Goal: Information Seeking & Learning: Check status

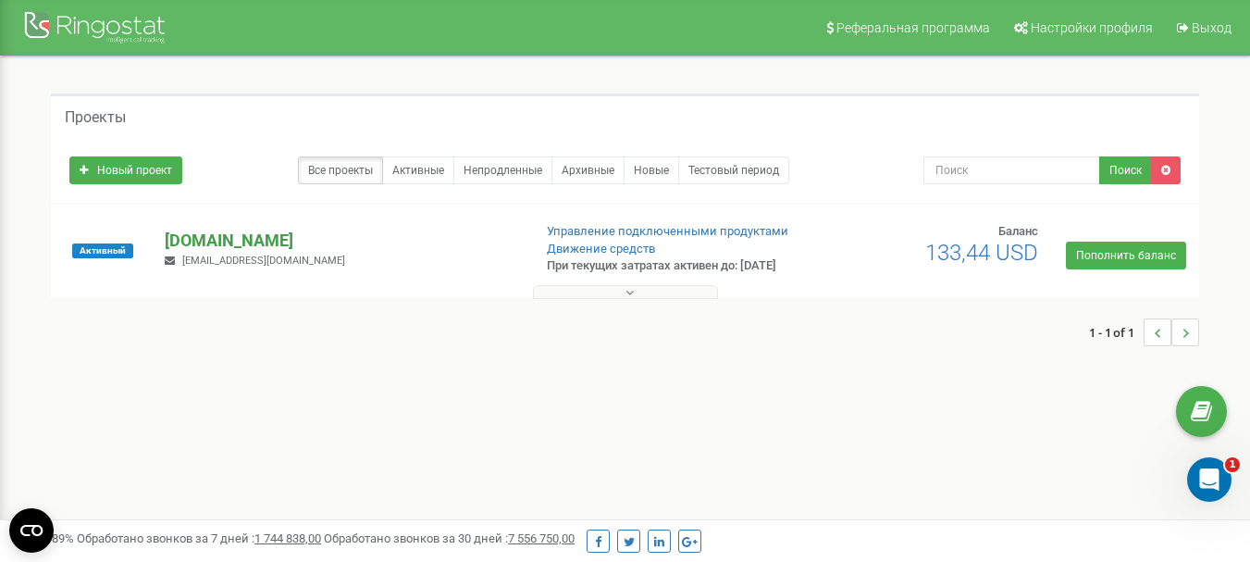
click at [231, 246] on p "[DOMAIN_NAME]" at bounding box center [341, 241] width 352 height 24
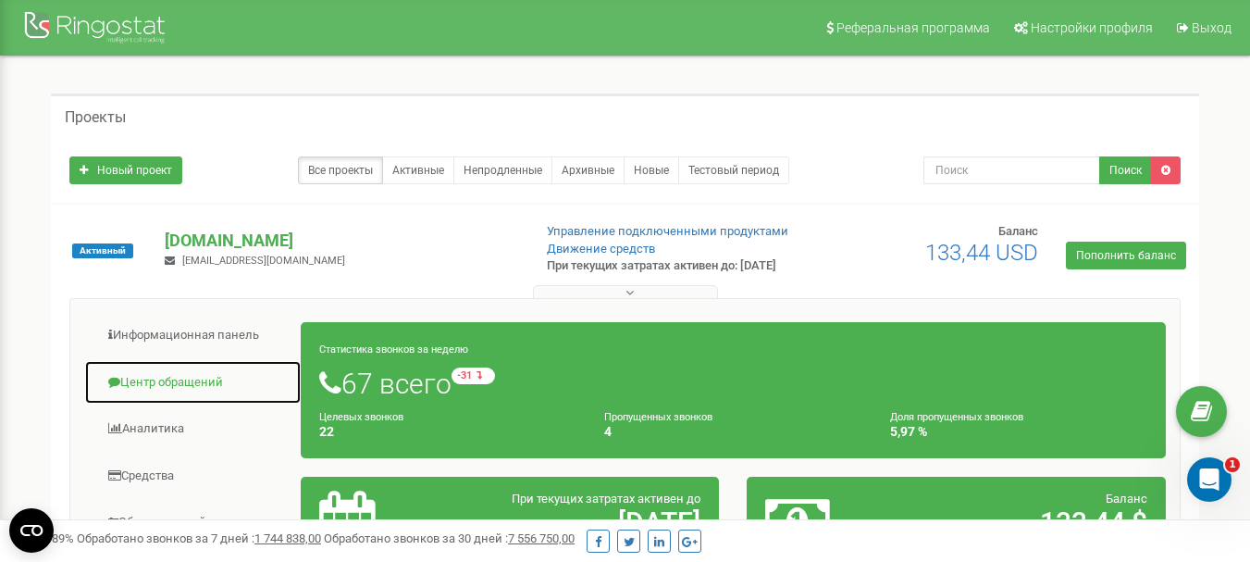
click at [198, 391] on link "Центр обращений" at bounding box center [192, 382] width 217 height 45
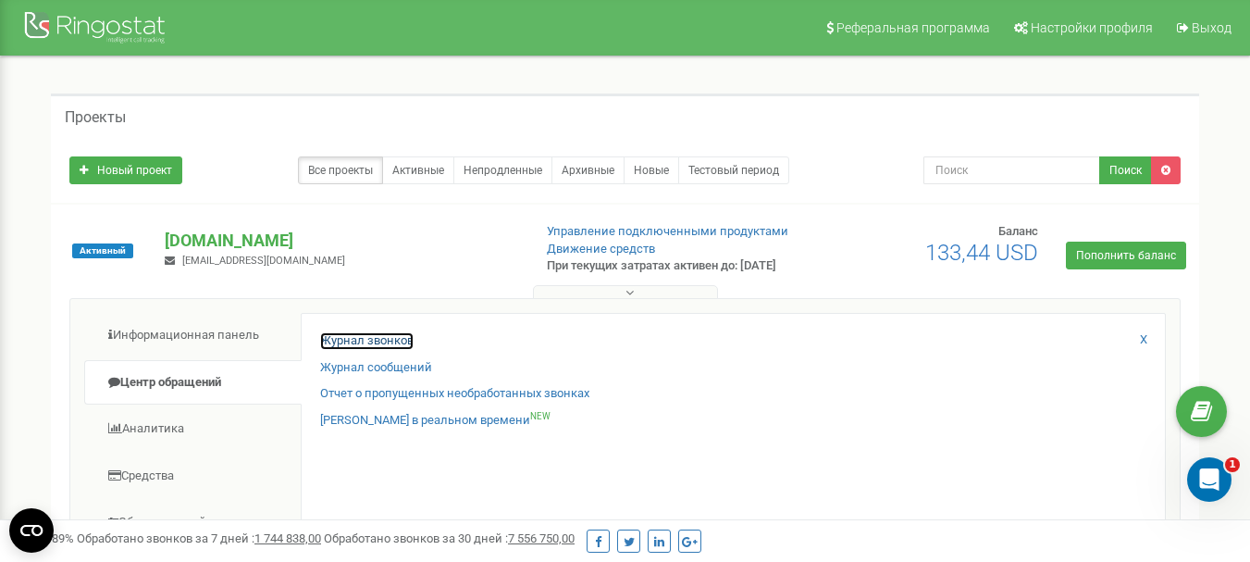
click at [344, 347] on link "Журнал звонков" at bounding box center [366, 341] width 93 height 18
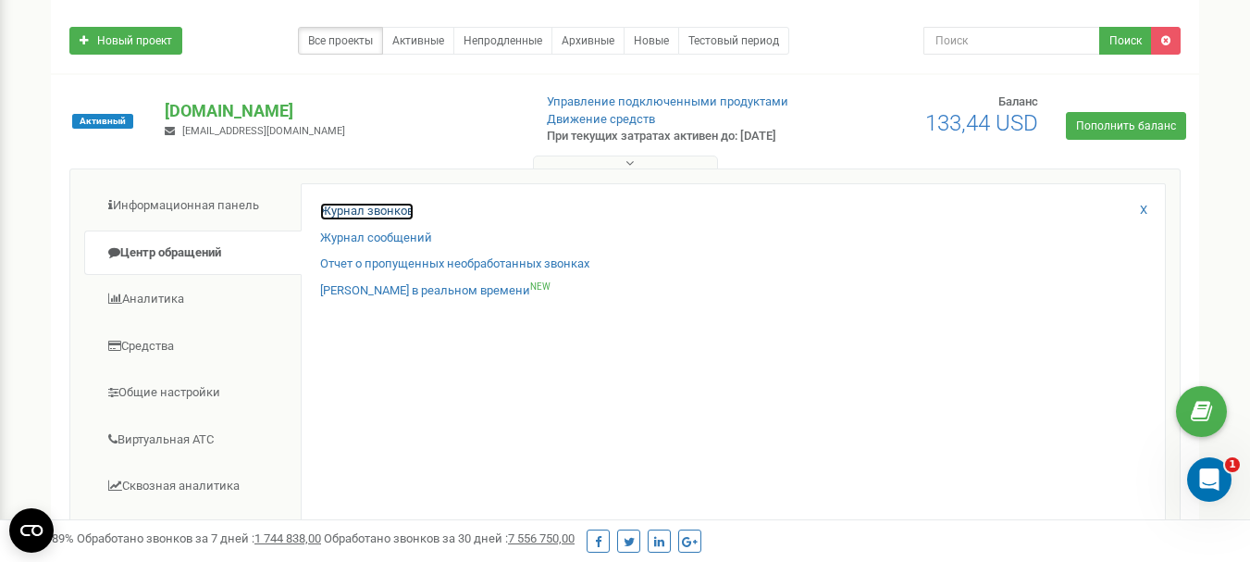
scroll to position [278, 0]
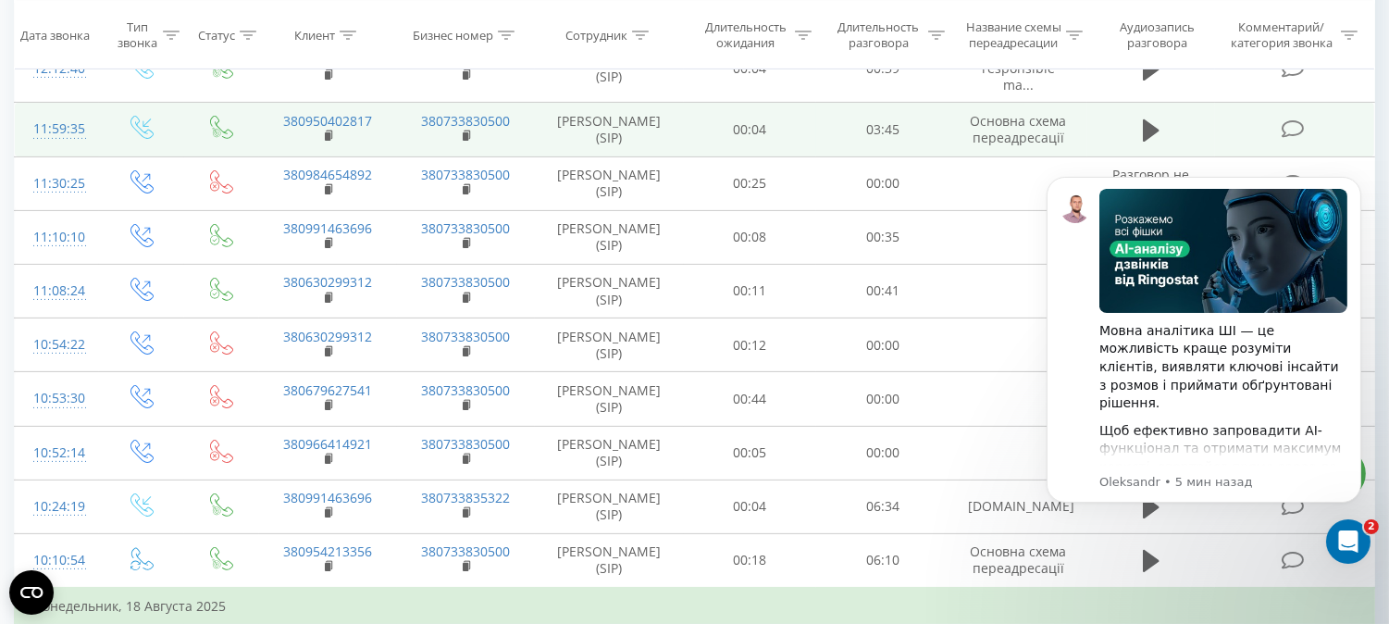
scroll to position [1171, 0]
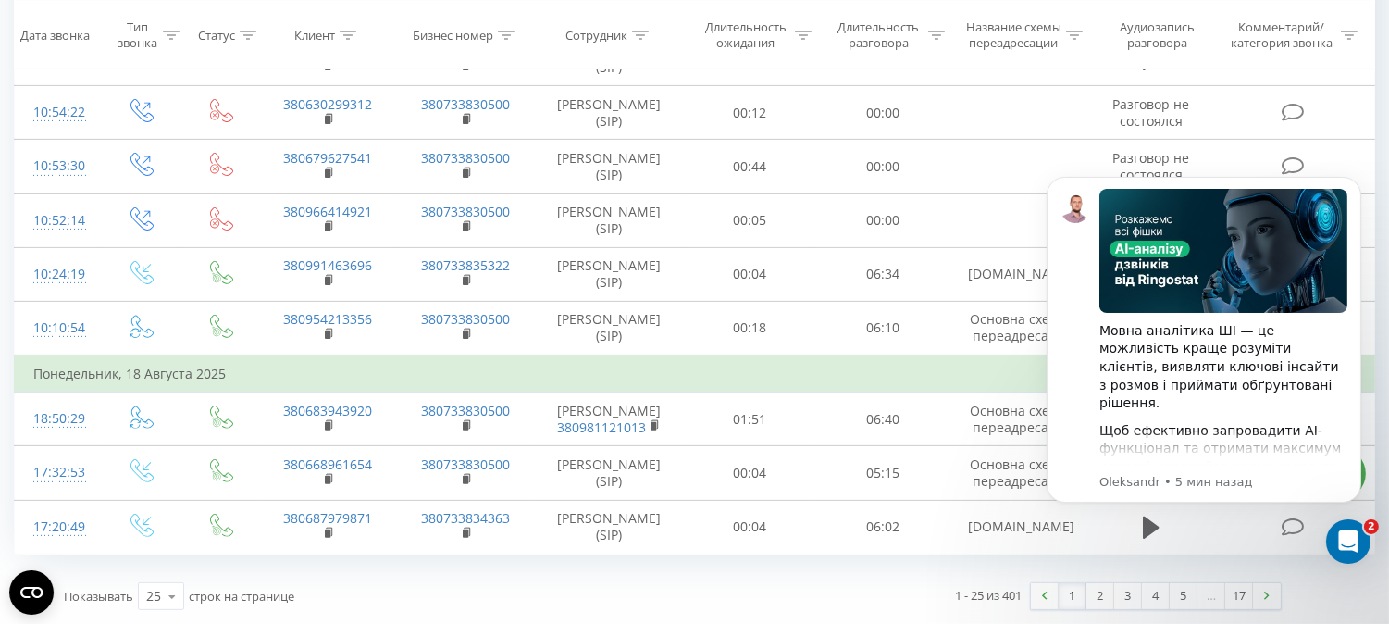
click at [1264, 560] on body "Мовна аналітика ШІ — це можливість краще розуміти клієнтів, виявляти ключові ін…" at bounding box center [1202, 360] width 355 height 410
click at [1354, 183] on icon "Dismiss notification" at bounding box center [1355, 181] width 10 height 10
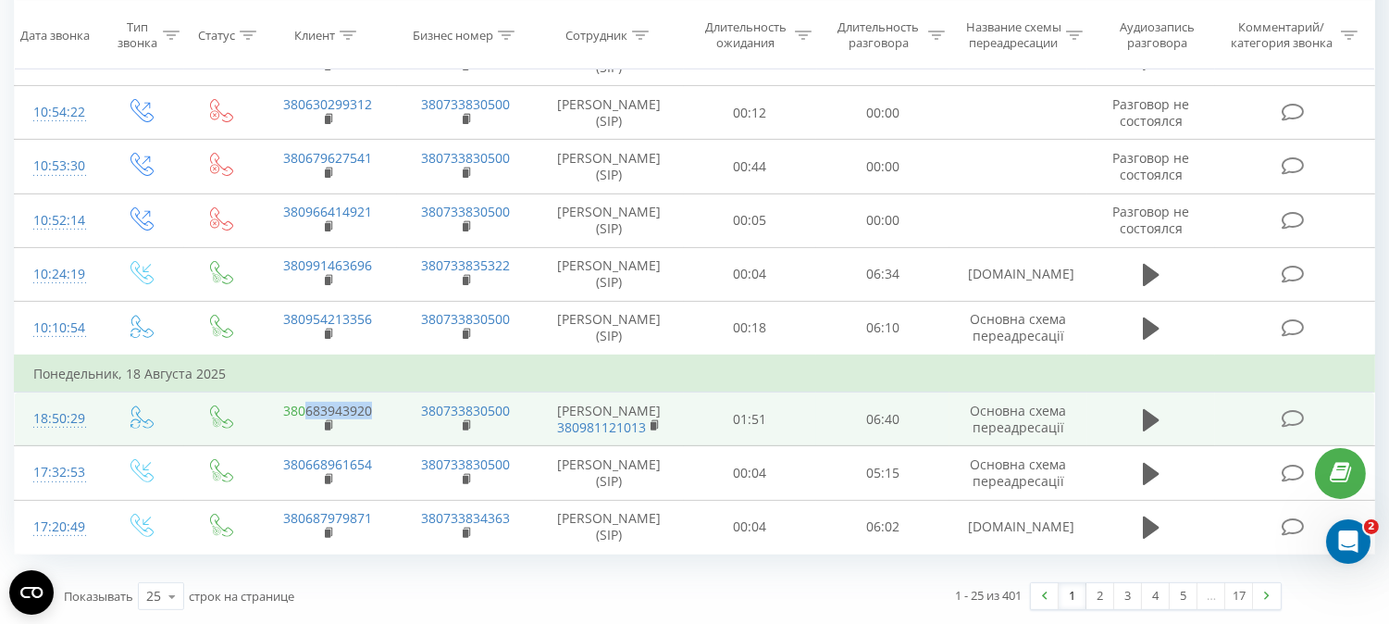
drag, startPoint x: 350, startPoint y: 409, endPoint x: 307, endPoint y: 413, distance: 42.7
click at [307, 413] on td "380683943920" at bounding box center [328, 419] width 138 height 54
click at [383, 431] on td "380683943920" at bounding box center [328, 419] width 138 height 54
drag, startPoint x: 377, startPoint y: 409, endPoint x: 301, endPoint y: 410, distance: 75.9
click at [301, 410] on td "380683943920" at bounding box center [328, 419] width 138 height 54
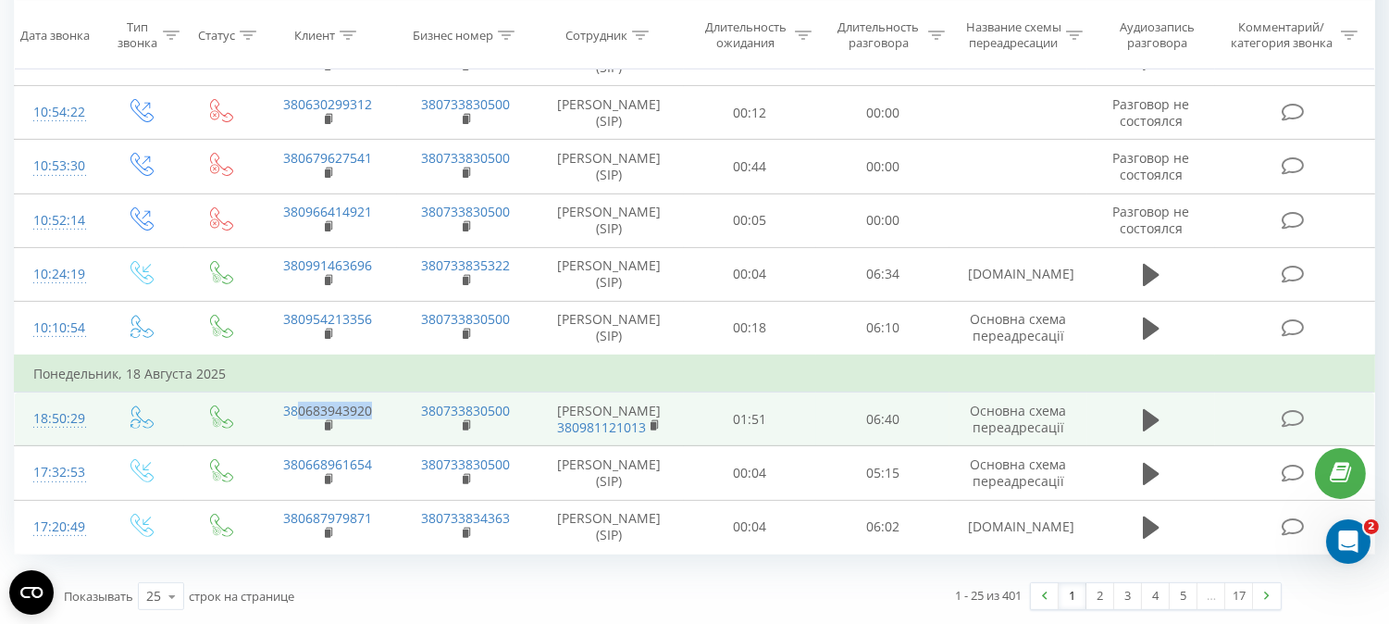
copy link "0683943920"
click at [1141, 420] on button at bounding box center [1151, 420] width 28 height 28
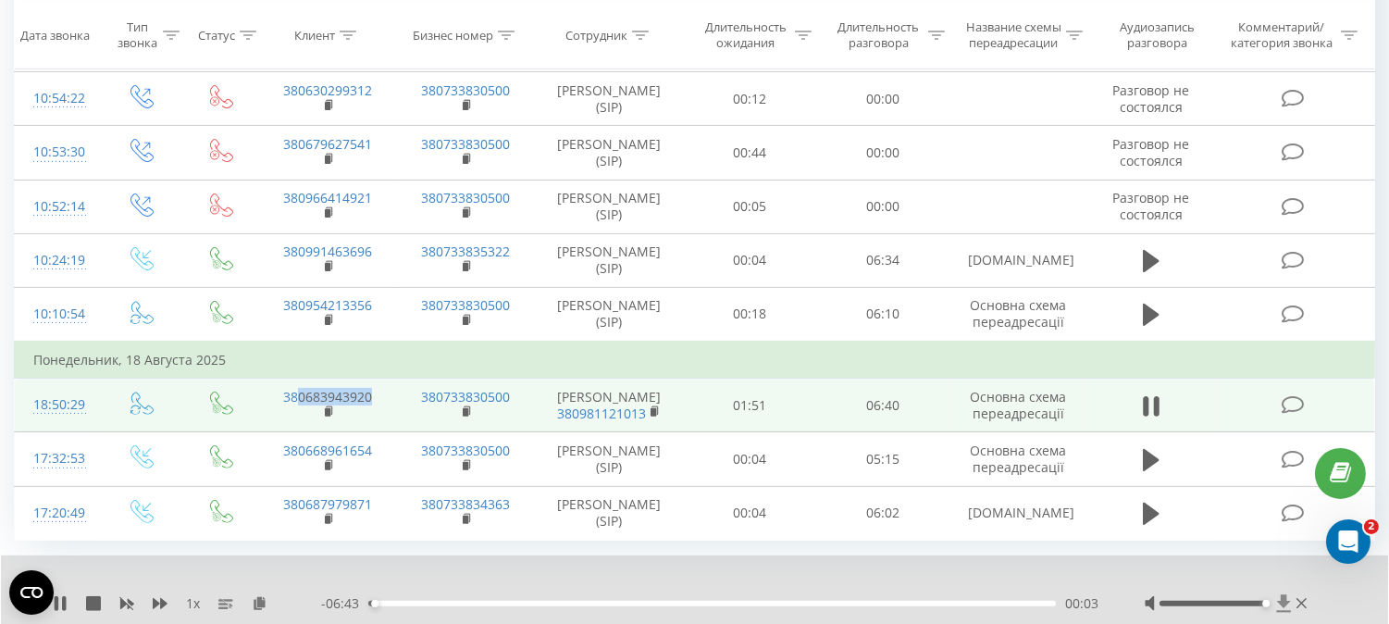
drag, startPoint x: 1212, startPoint y: 614, endPoint x: 1278, endPoint y: 612, distance: 65.7
click at [1278, 612] on div at bounding box center [1227, 603] width 167 height 19
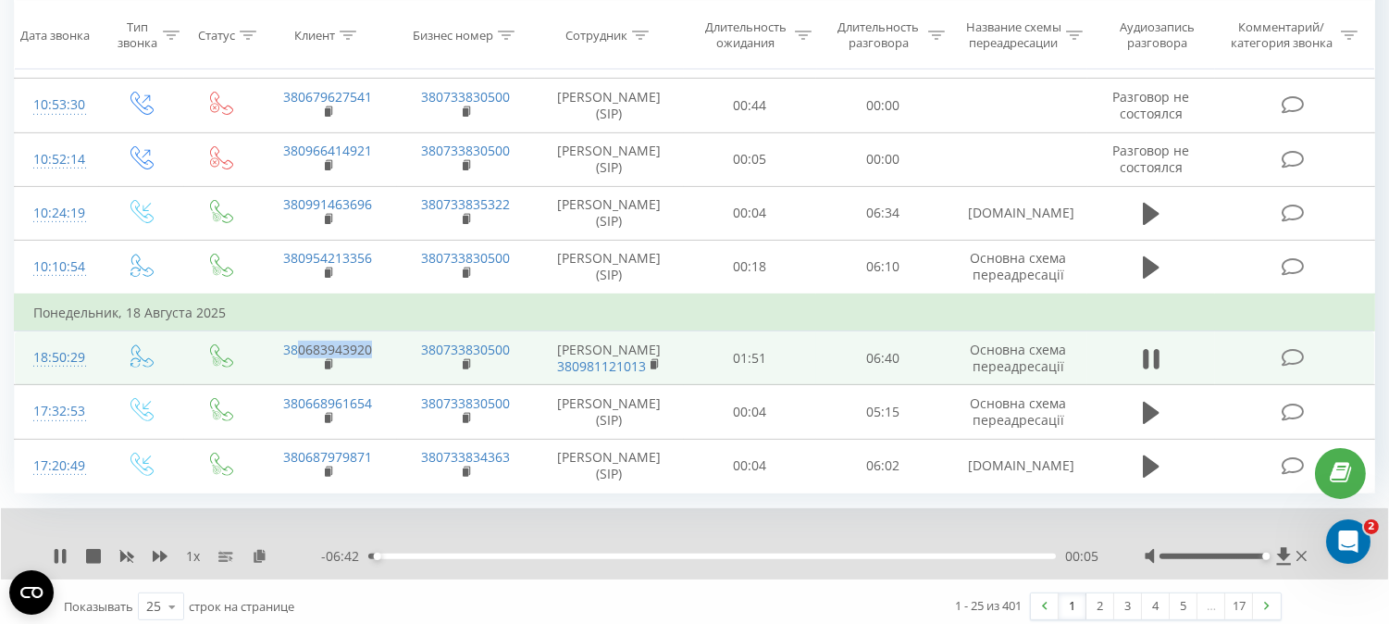
scroll to position [1243, 0]
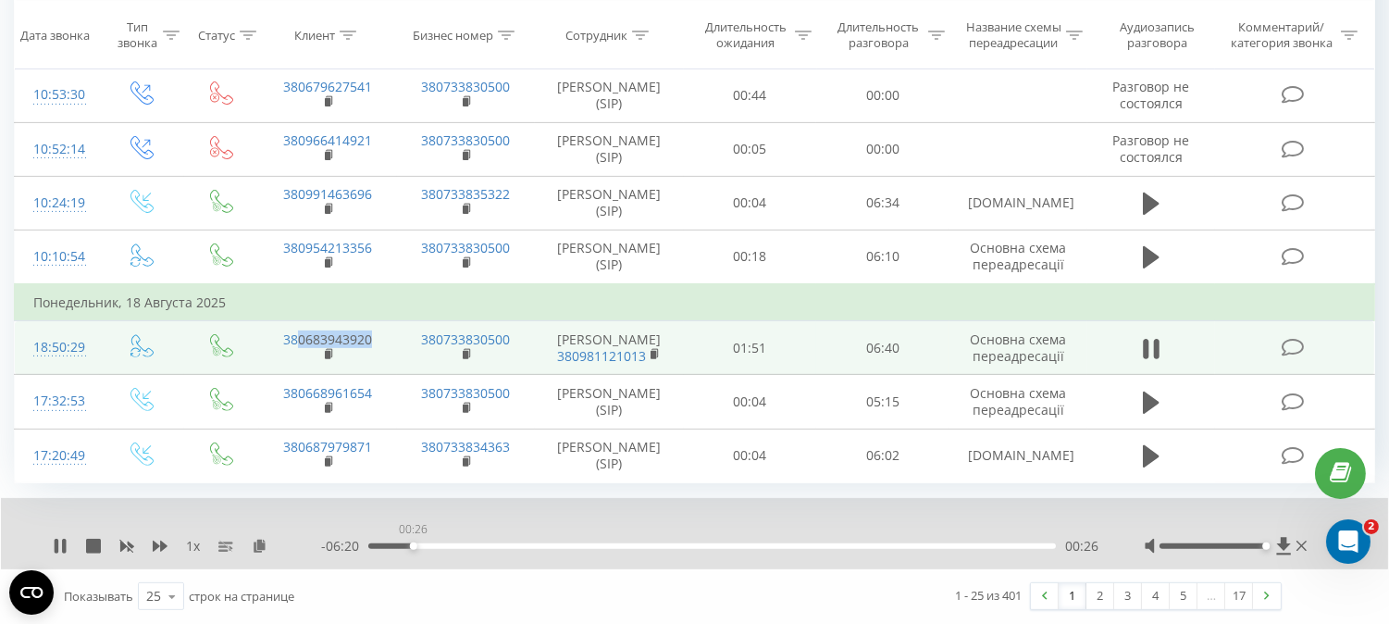
click at [413, 546] on div "00:26" at bounding box center [711, 546] width 687 height 6
click at [419, 546] on div "00:26" at bounding box center [711, 546] width 687 height 6
click at [567, 552] on div "- 04:14 02:33 02:33" at bounding box center [709, 546] width 777 height 19
click at [565, 544] on div "02:33" at bounding box center [711, 546] width 687 height 6
drag, startPoint x: 514, startPoint y: 541, endPoint x: 513, endPoint y: 552, distance: 11.3
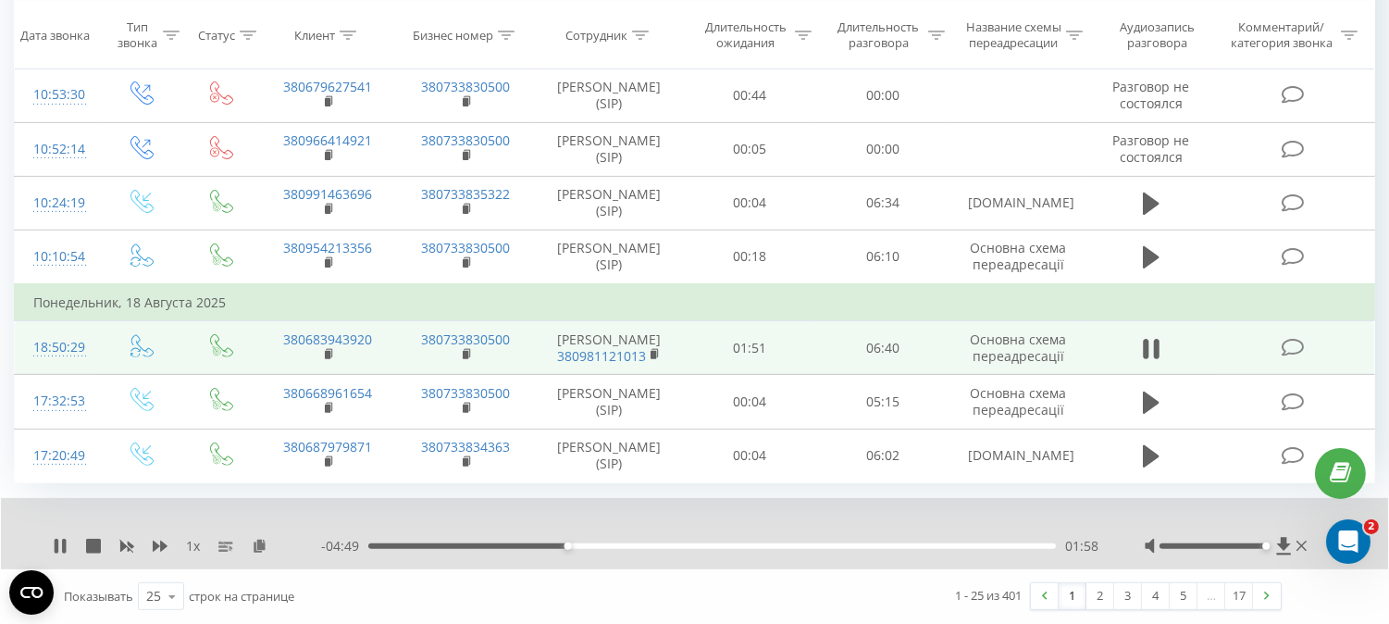
click at [514, 547] on div "- 04:49 01:58 01:58" at bounding box center [709, 546] width 777 height 19
click at [513, 552] on div "- 04:49 01:58 01:58" at bounding box center [709, 546] width 777 height 19
click at [488, 544] on div "01:59" at bounding box center [711, 546] width 687 height 6
click at [464, 548] on div "01:11" at bounding box center [711, 546] width 687 height 6
click at [475, 549] on div "- 05:49 00:58 00:58" at bounding box center [709, 546] width 777 height 19
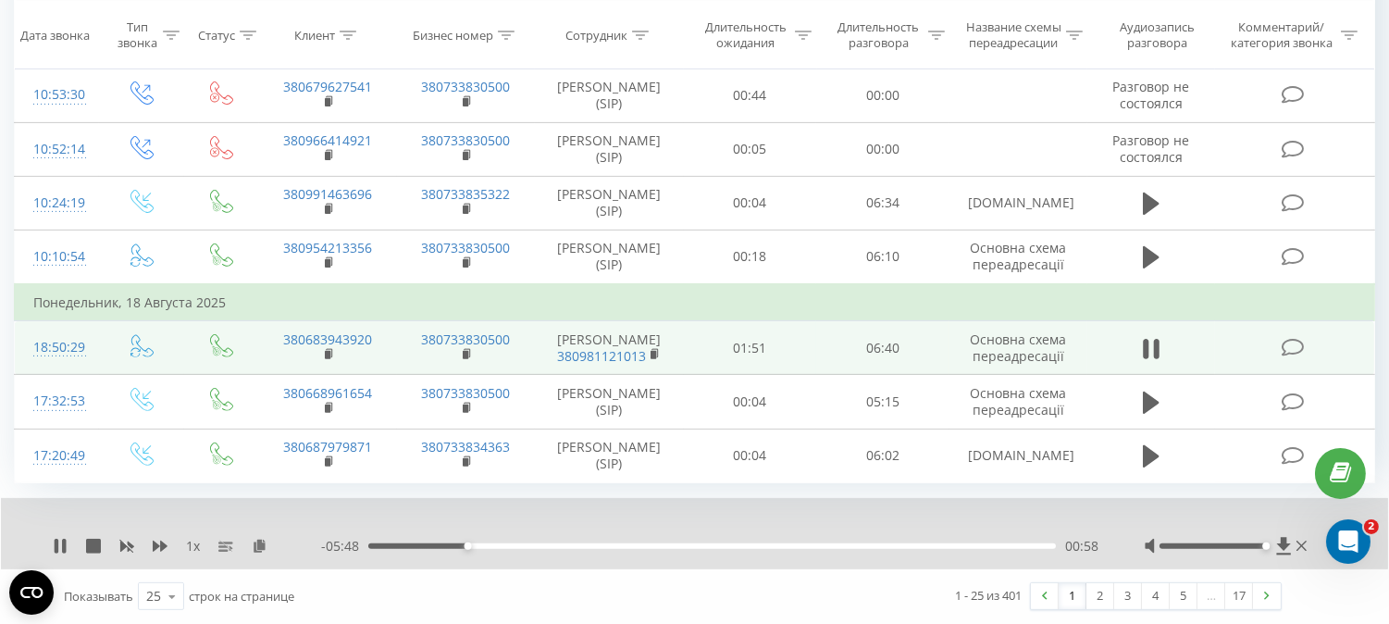
click at [476, 548] on div "00:58" at bounding box center [711, 546] width 687 height 6
click at [479, 548] on div "01:04" at bounding box center [711, 546] width 687 height 6
click at [519, 548] on div "01:25" at bounding box center [711, 546] width 687 height 6
click at [523, 547] on div "01:31" at bounding box center [711, 546] width 687 height 6
click at [532, 547] on div "01:32" at bounding box center [711, 546] width 687 height 6
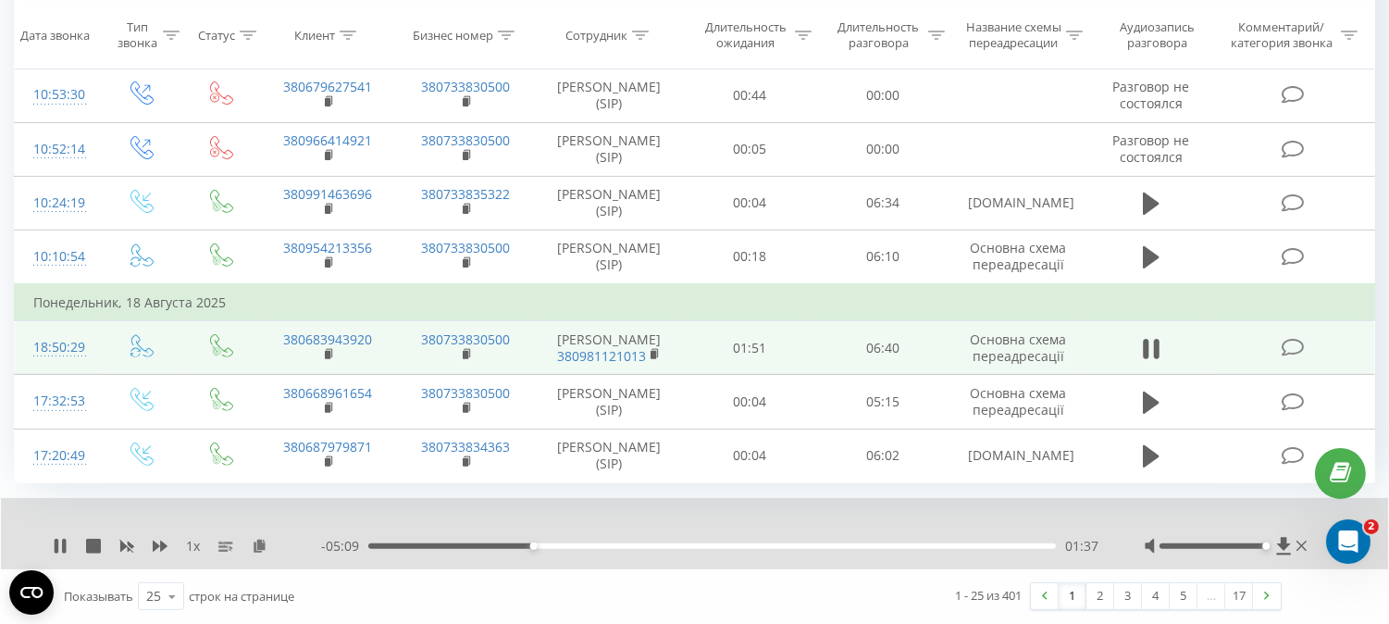
click at [549, 547] on div "01:37" at bounding box center [711, 546] width 687 height 6
click at [560, 550] on div "- 04:59 01:47 01:47" at bounding box center [709, 546] width 777 height 19
click at [563, 546] on div "01:55" at bounding box center [711, 546] width 687 height 6
click at [570, 547] on div "01:55" at bounding box center [711, 546] width 687 height 6
click at [587, 548] on div "02:00" at bounding box center [711, 546] width 687 height 6
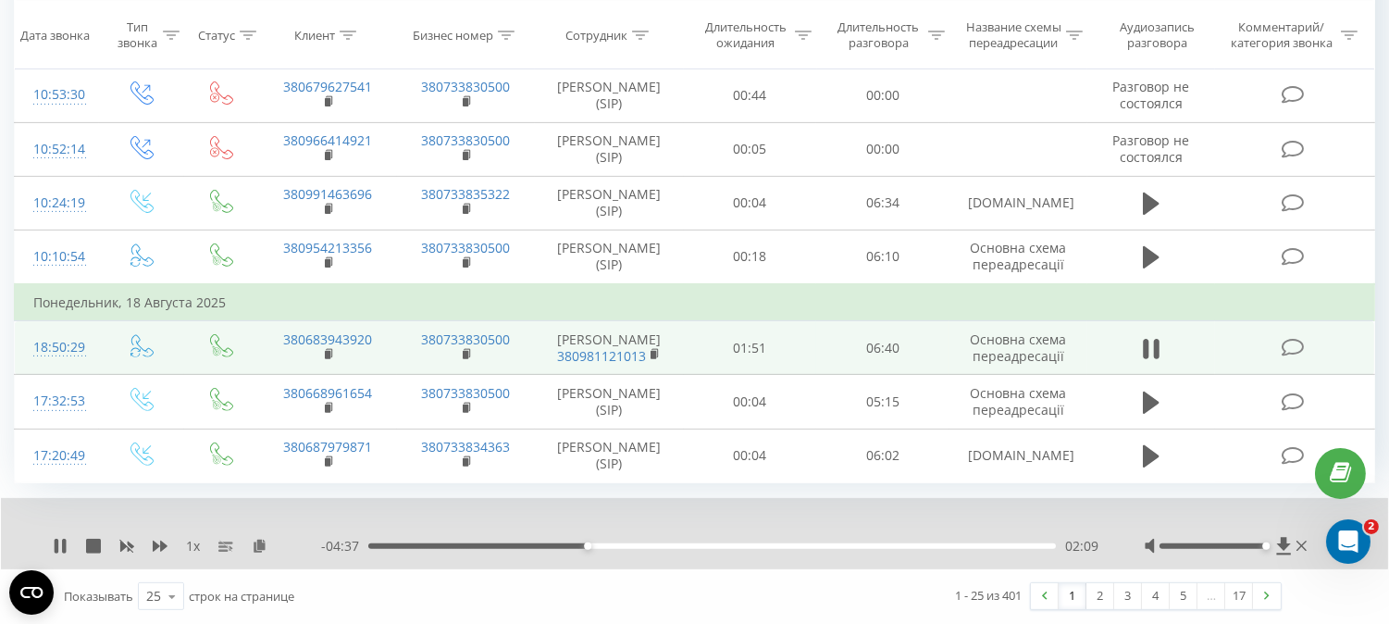
click at [600, 543] on div "02:09" at bounding box center [711, 546] width 687 height 6
click at [615, 544] on div "02:26" at bounding box center [711, 546] width 687 height 6
click at [630, 546] on div "02:35" at bounding box center [711, 546] width 687 height 6
drag, startPoint x: 641, startPoint y: 546, endPoint x: 652, endPoint y: 549, distance: 11.4
click at [642, 547] on div "00:00" at bounding box center [711, 546] width 687 height 6
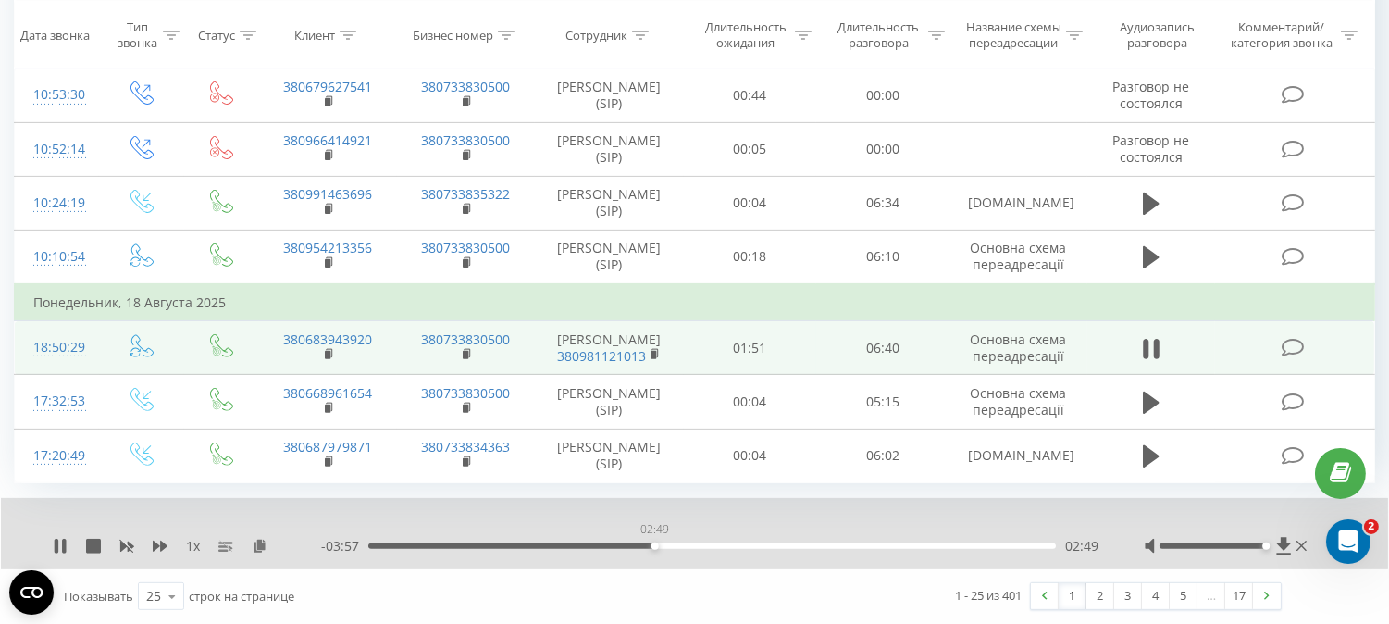
click at [654, 544] on div "02:49" at bounding box center [711, 546] width 687 height 6
click at [666, 544] on div "02:56" at bounding box center [711, 546] width 687 height 6
click at [676, 544] on div "02:57" at bounding box center [711, 546] width 687 height 6
click at [689, 544] on div "03:03" at bounding box center [711, 546] width 687 height 6
click at [699, 547] on div "03:15" at bounding box center [711, 546] width 687 height 6
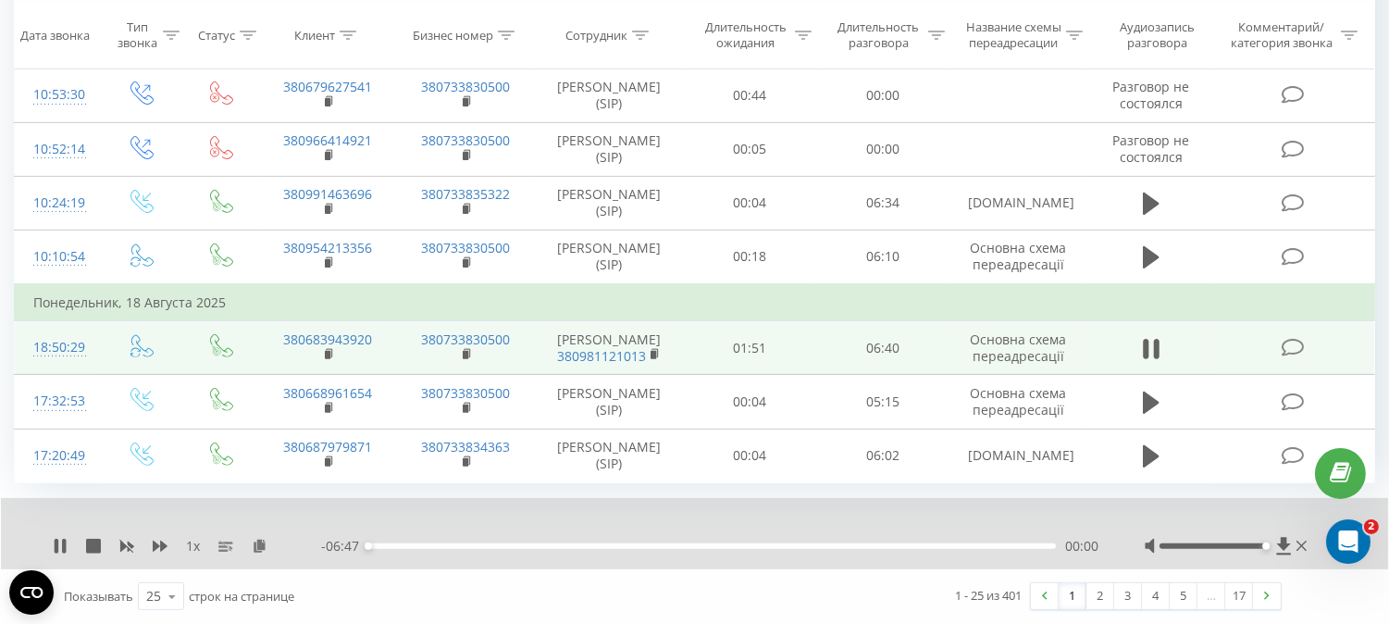
click at [707, 547] on div "00:00" at bounding box center [711, 546] width 687 height 6
click at [728, 547] on div "03:21" at bounding box center [711, 546] width 687 height 6
click at [744, 548] on div "03:42" at bounding box center [711, 546] width 687 height 6
click at [756, 547] on div "03:43" at bounding box center [711, 546] width 687 height 6
click at [773, 543] on div "03:50" at bounding box center [711, 546] width 687 height 6
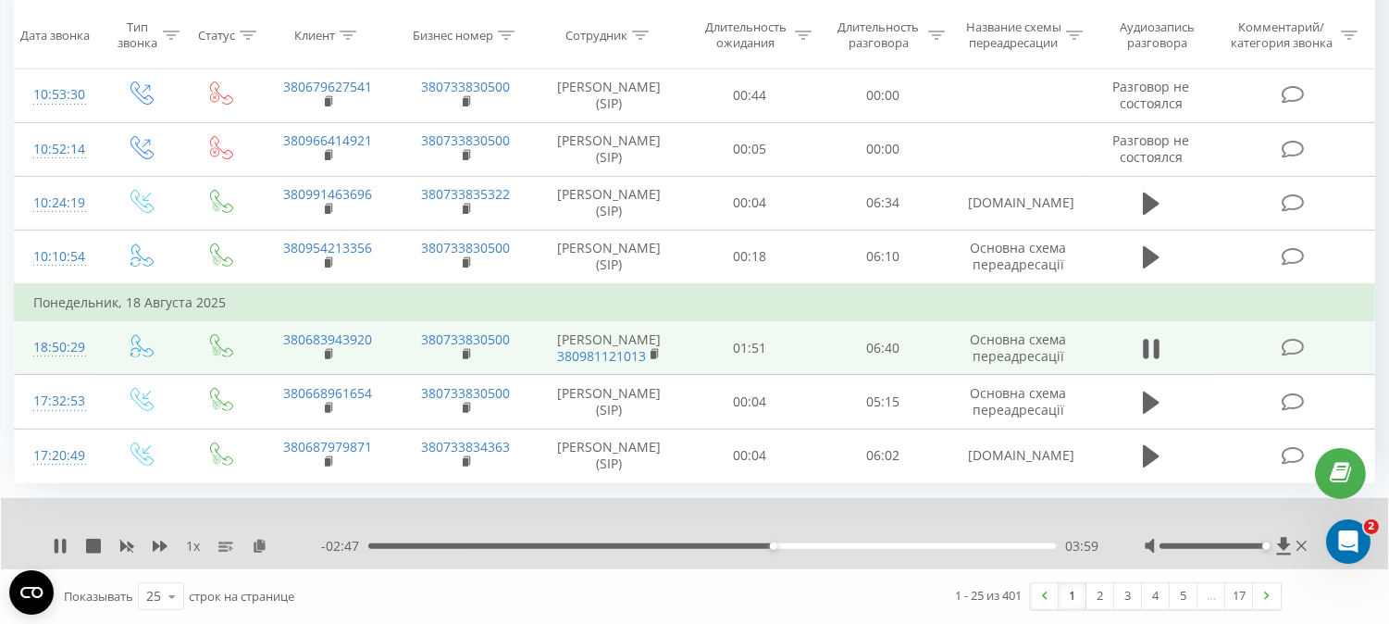
click at [793, 543] on div "03:59" at bounding box center [711, 546] width 687 height 6
click at [807, 543] on div "04:12" at bounding box center [711, 546] width 687 height 6
click at [819, 547] on div "04:27" at bounding box center [711, 546] width 687 height 6
click at [826, 547] on div "04:27" at bounding box center [711, 546] width 687 height 6
click at [842, 547] on div "04:31" at bounding box center [711, 546] width 687 height 6
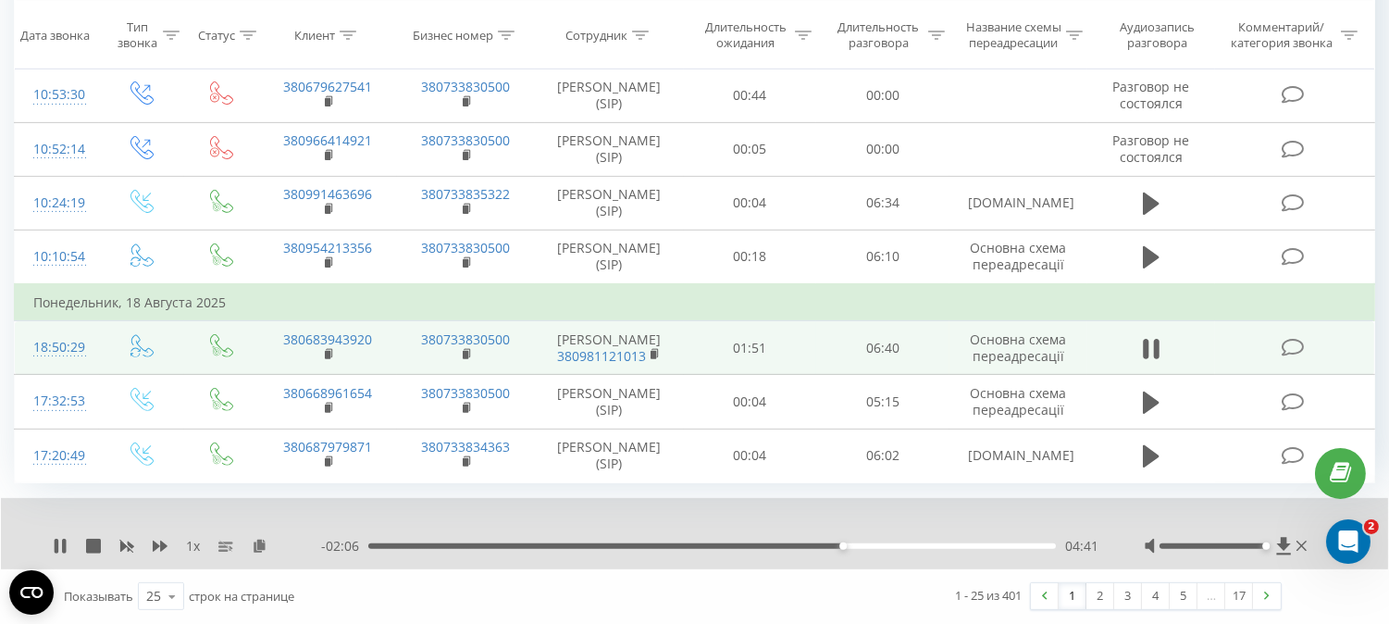
click at [852, 547] on div "04:41" at bounding box center [711, 546] width 687 height 6
click at [859, 546] on div "04:47" at bounding box center [711, 546] width 687 height 6
click at [872, 544] on div "04:50" at bounding box center [711, 546] width 687 height 6
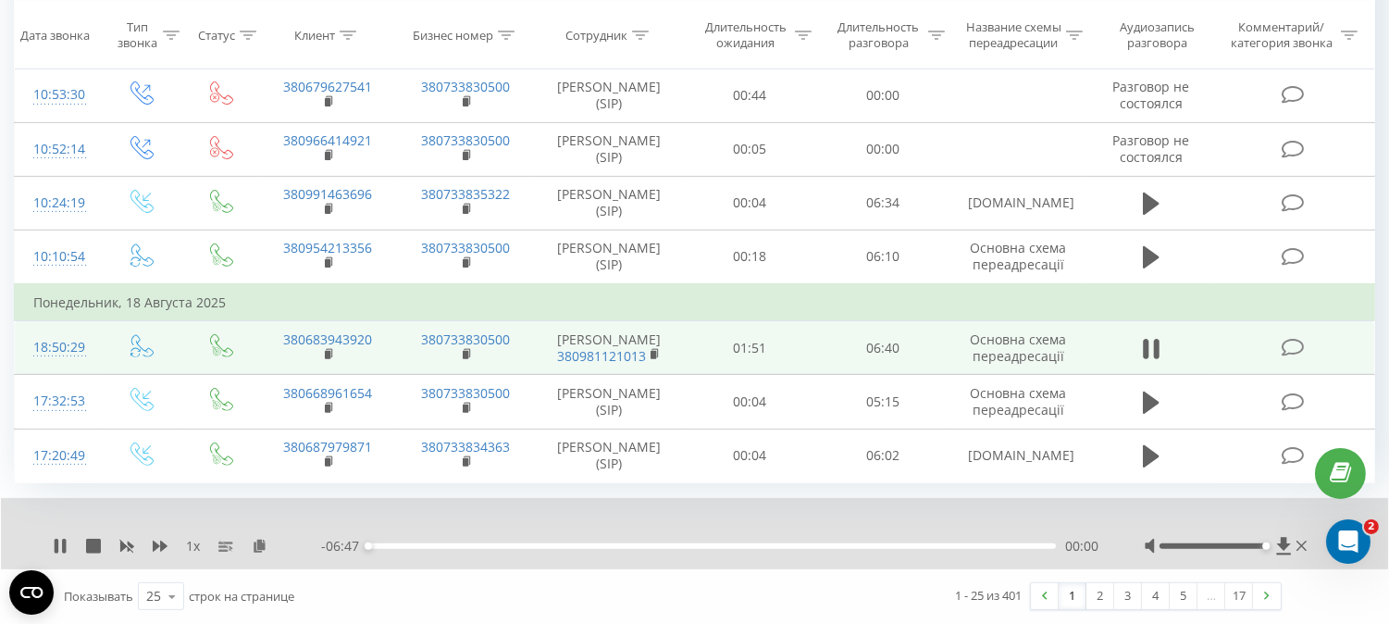
click at [884, 540] on div "- 06:47 00:00 00:00" at bounding box center [709, 546] width 777 height 19
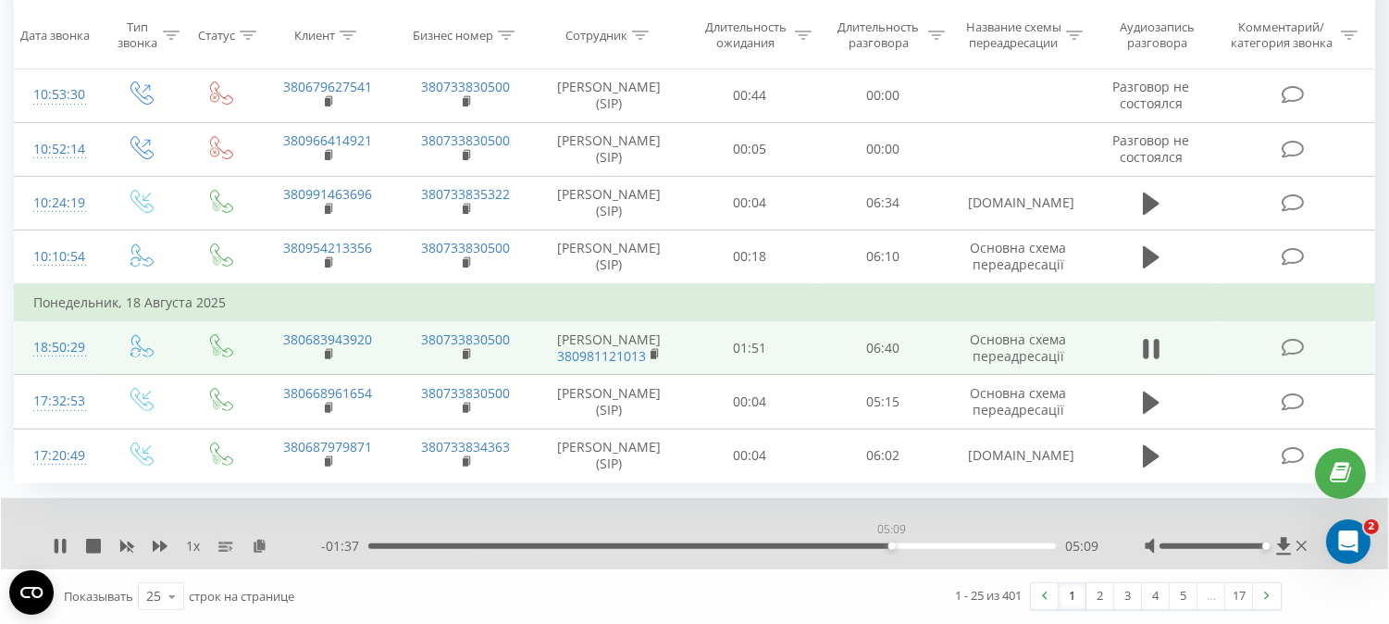
click at [891, 547] on div "05:09" at bounding box center [711, 546] width 687 height 6
click at [907, 543] on div "05:10" at bounding box center [711, 546] width 687 height 6
click at [934, 543] on div "05:35" at bounding box center [711, 546] width 687 height 6
click at [958, 543] on div "05:35" at bounding box center [711, 546] width 687 height 6
click at [948, 548] on div "05:51" at bounding box center [711, 546] width 687 height 6
